Goal: Task Accomplishment & Management: Complete application form

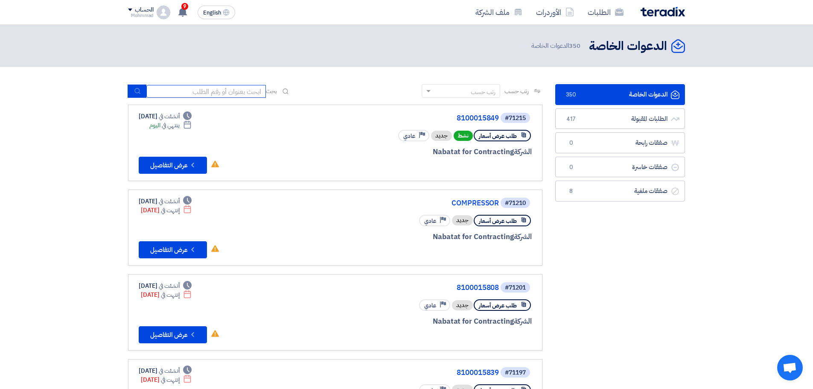
click at [191, 92] on input at bounding box center [205, 91] width 119 height 13
paste input "Invoice"
click at [214, 87] on input "Invoice" at bounding box center [205, 91] width 119 height 13
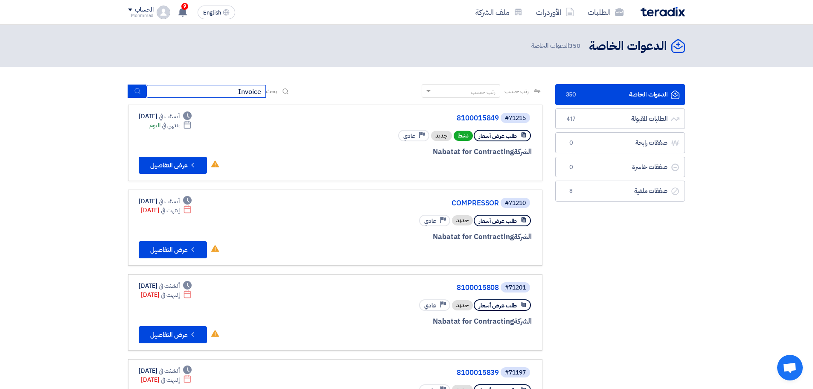
paste input "8100014598"
type input "8100014598"
click at [140, 93] on icon "submit" at bounding box center [137, 90] width 7 height 7
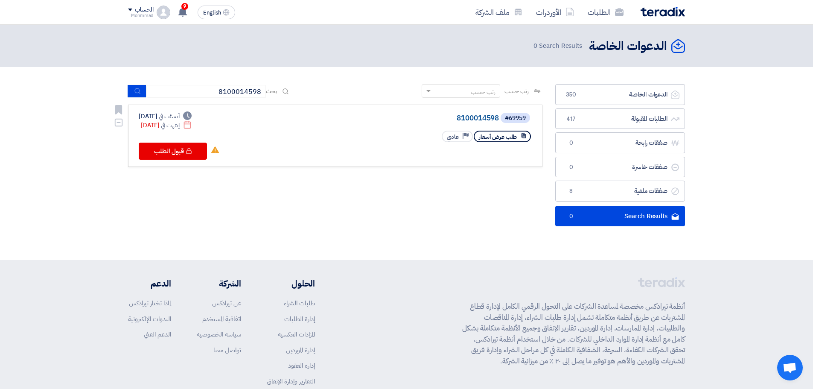
click at [486, 118] on link "8100014598" at bounding box center [413, 118] width 171 height 8
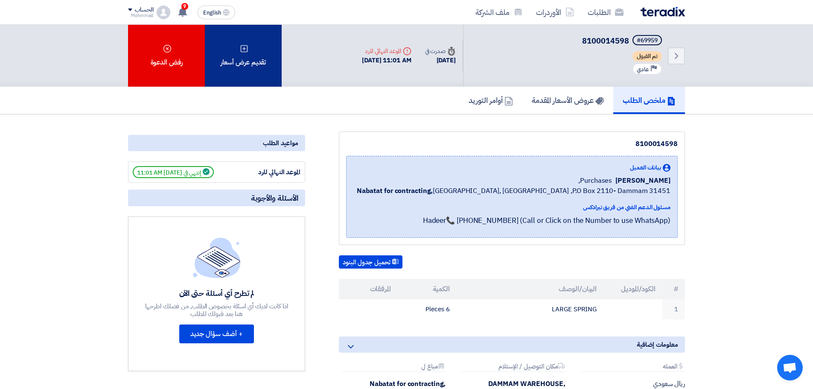
click at [258, 57] on div "تقديم عرض أسعار" at bounding box center [243, 56] width 77 height 62
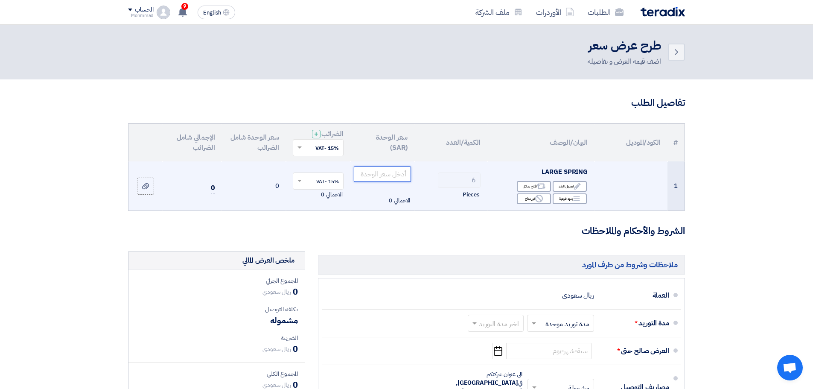
click at [398, 172] on input "number" at bounding box center [383, 173] width 58 height 15
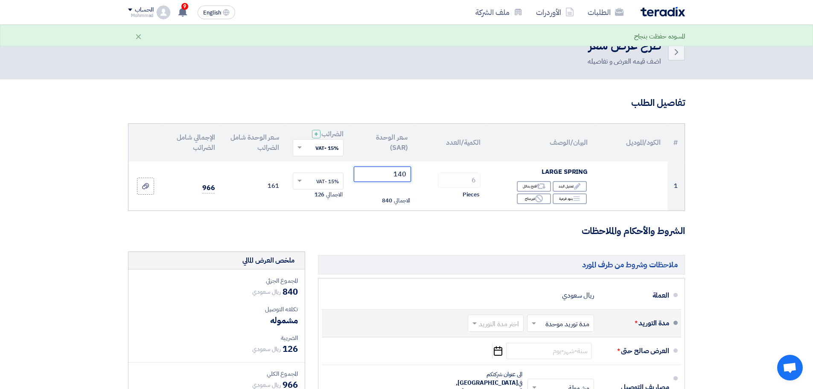
type input "140"
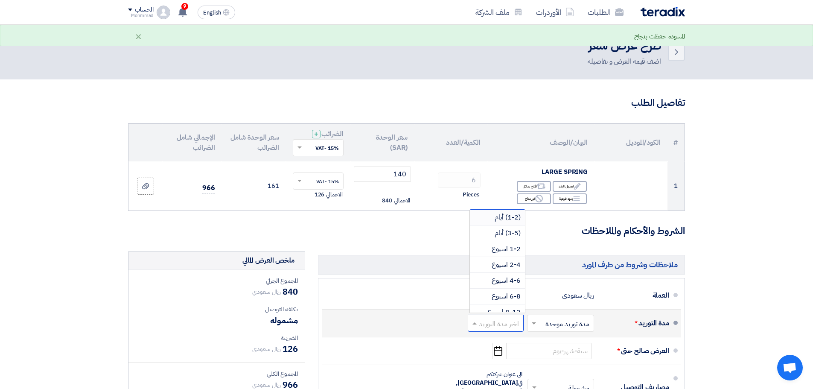
click at [506, 320] on input "text" at bounding box center [494, 323] width 52 height 12
click at [511, 217] on span "(1-2) أيام" at bounding box center [508, 217] width 26 height 10
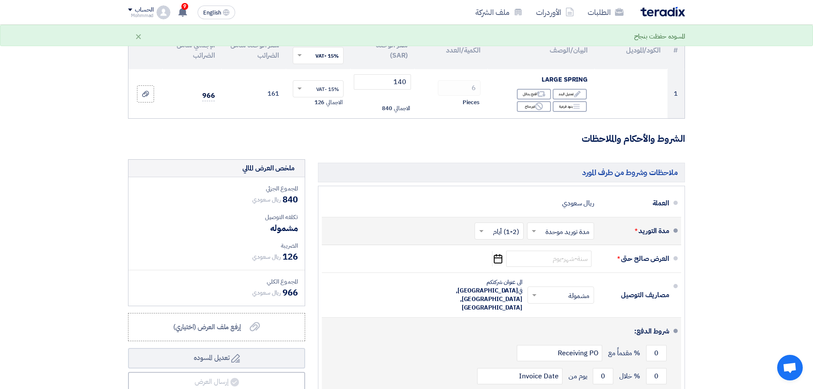
scroll to position [128, 0]
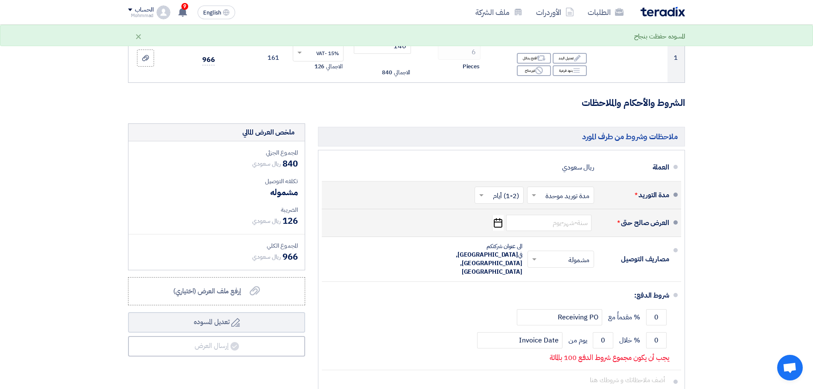
click at [495, 222] on icon "Pick a date" at bounding box center [498, 222] width 12 height 15
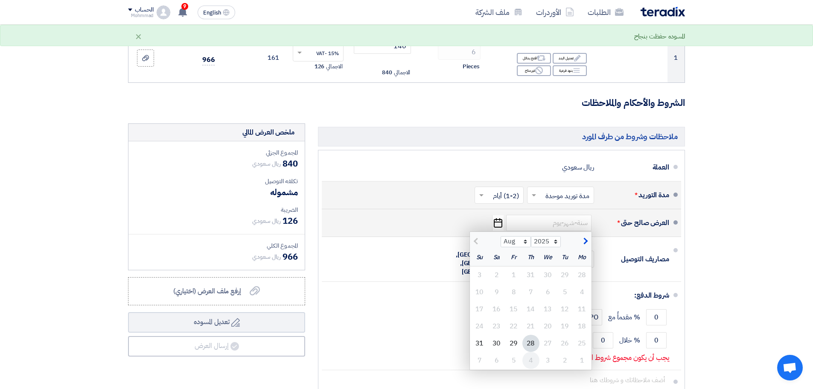
click at [533, 361] on div "4" at bounding box center [530, 360] width 17 height 17
type input "[DATE]"
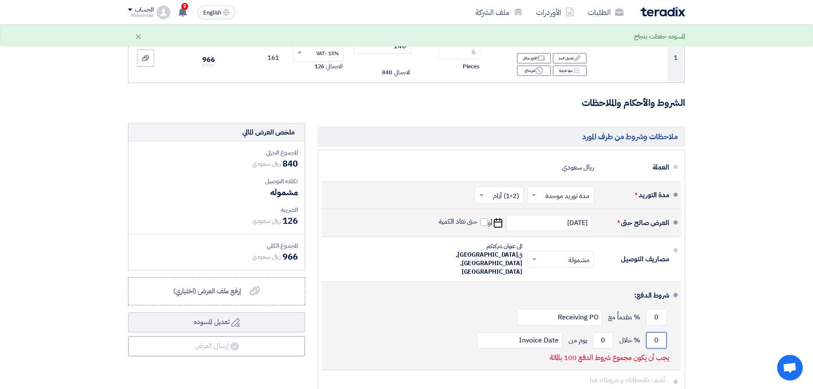
click at [661, 332] on input "0" at bounding box center [656, 340] width 20 height 16
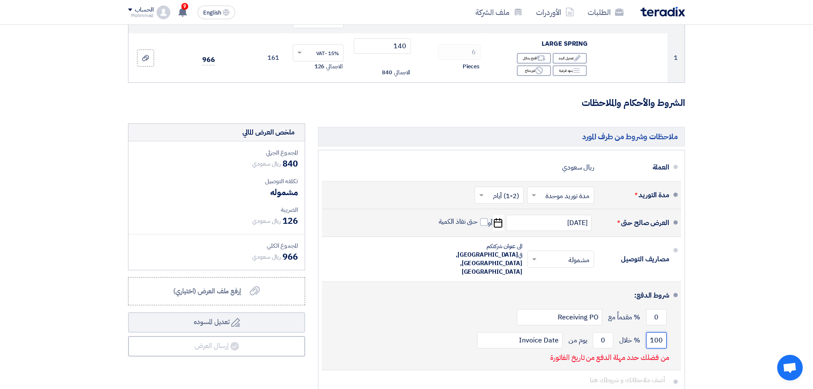
type input "100"
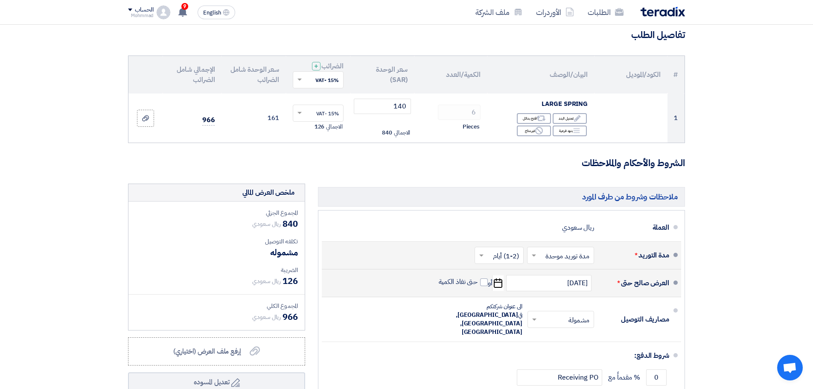
scroll to position [43, 0]
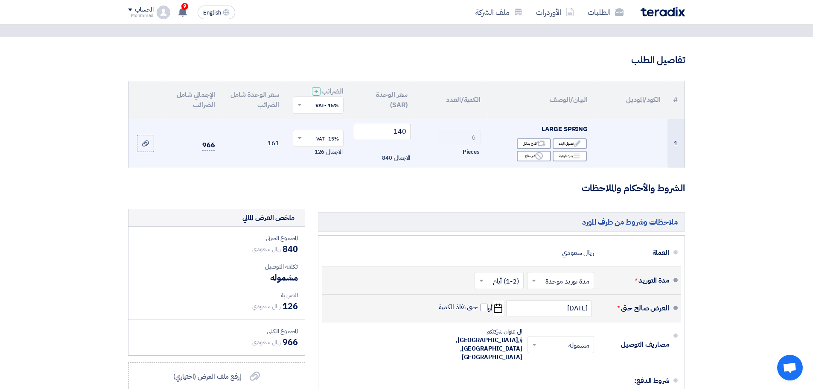
type input "60"
click at [397, 131] on input "140" at bounding box center [383, 131] width 58 height 15
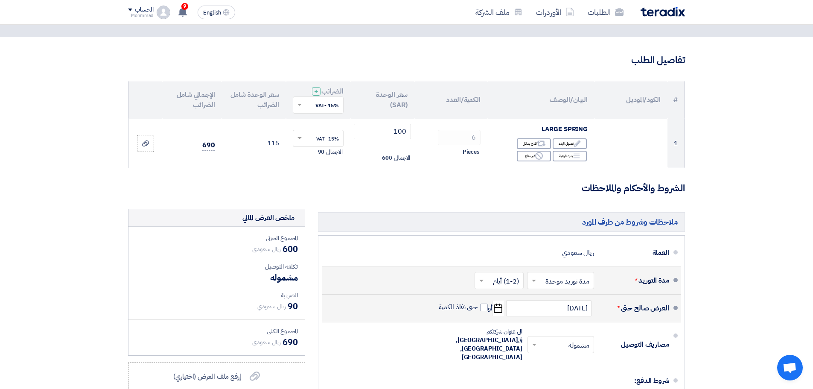
click at [799, 168] on section "تفاصيل الطلب # الكود/الموديل البيان/الوصف الكمية/العدد سعر الوحدة (SAR) الضرائب…" at bounding box center [406, 277] width 813 height 480
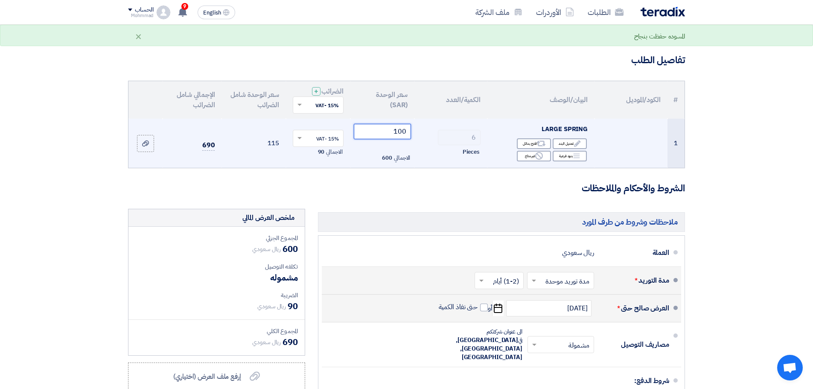
click at [403, 134] on input "100" at bounding box center [383, 131] width 58 height 15
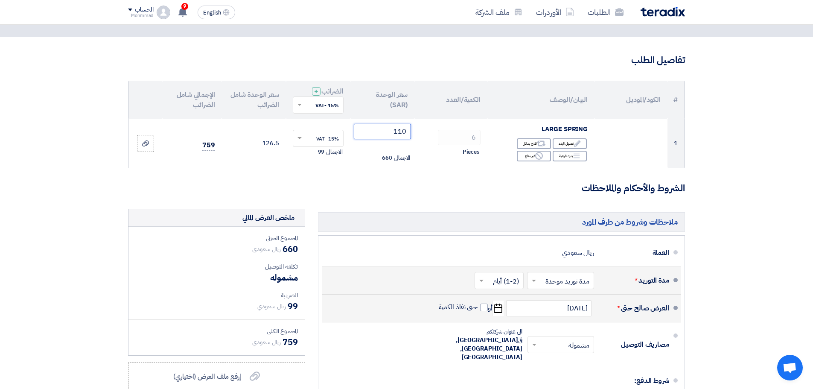
type input "110"
click at [807, 175] on section "تفاصيل الطلب # الكود/الموديل البيان/الوصف الكمية/العدد سعر الوحدة (SAR) الضرائب…" at bounding box center [406, 277] width 813 height 480
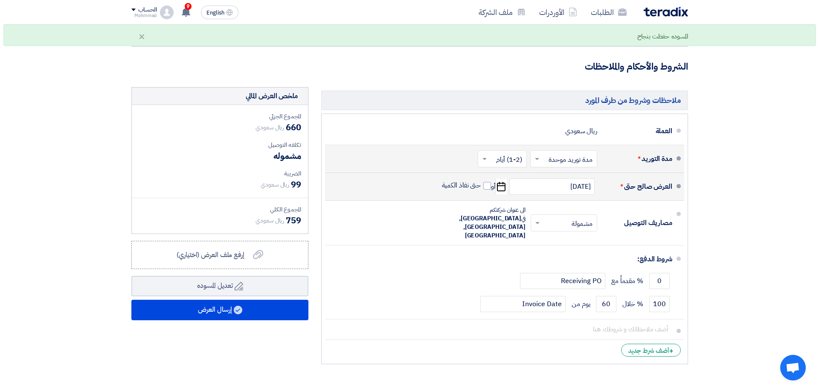
scroll to position [171, 0]
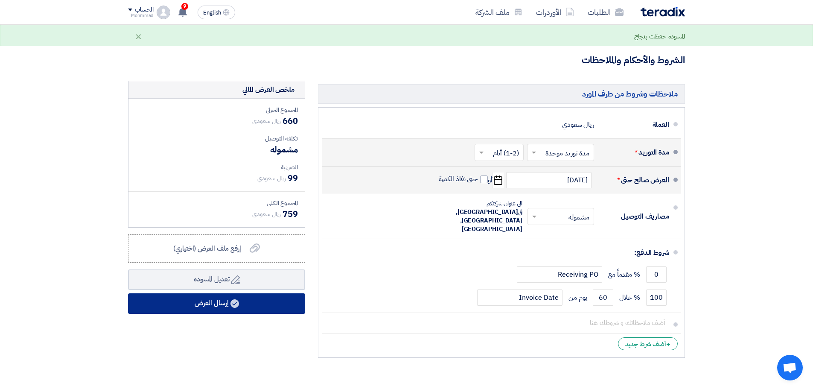
click at [239, 304] on use at bounding box center [234, 303] width 9 height 9
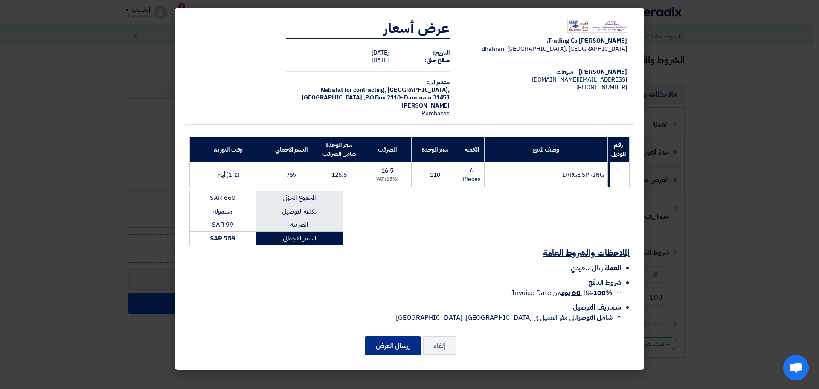
click at [403, 346] on button "إرسال العرض" at bounding box center [393, 345] width 56 height 19
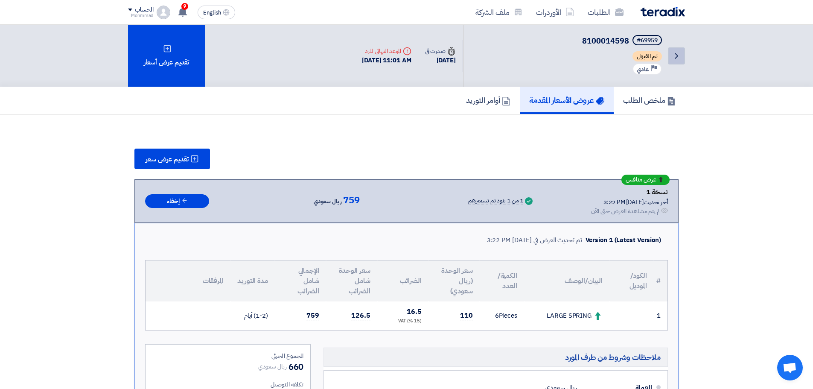
click at [679, 49] on link "Back" at bounding box center [676, 55] width 17 height 17
